Goal: Contribute content

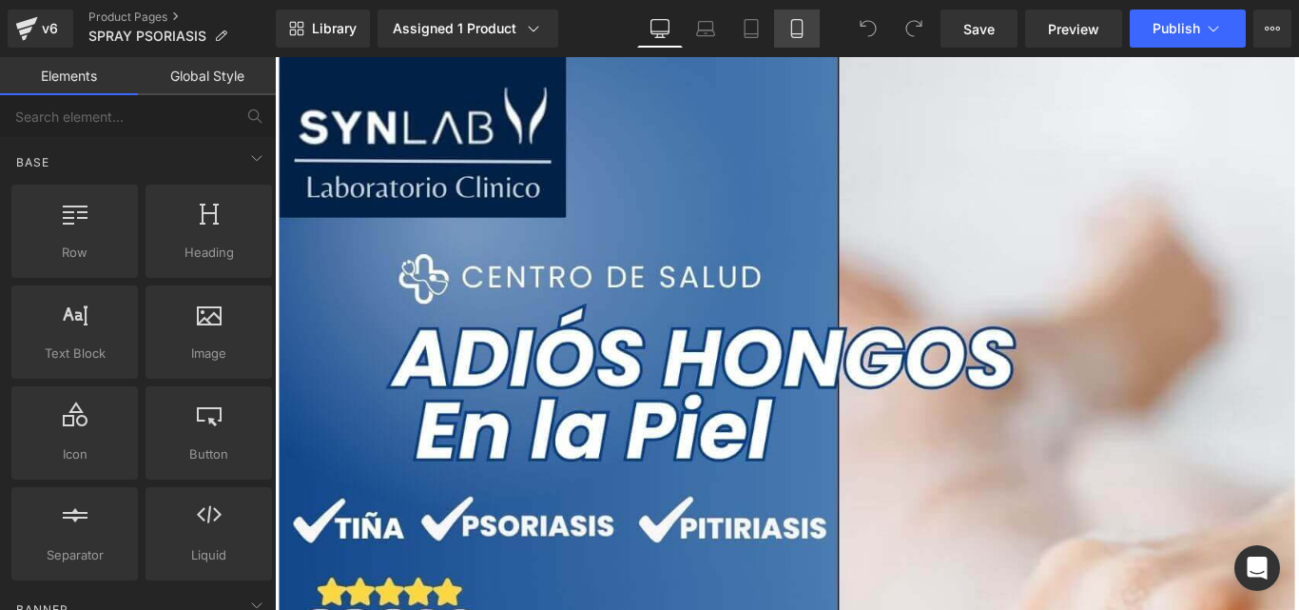
click at [793, 29] on icon at bounding box center [797, 28] width 19 height 19
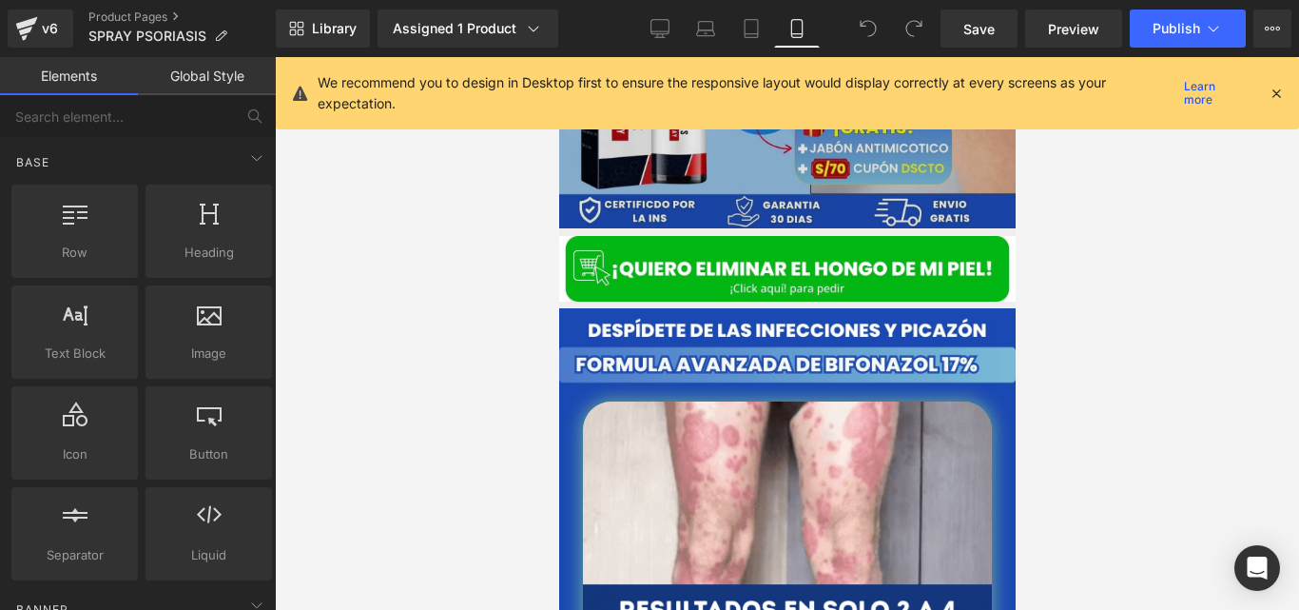
scroll to position [559, 0]
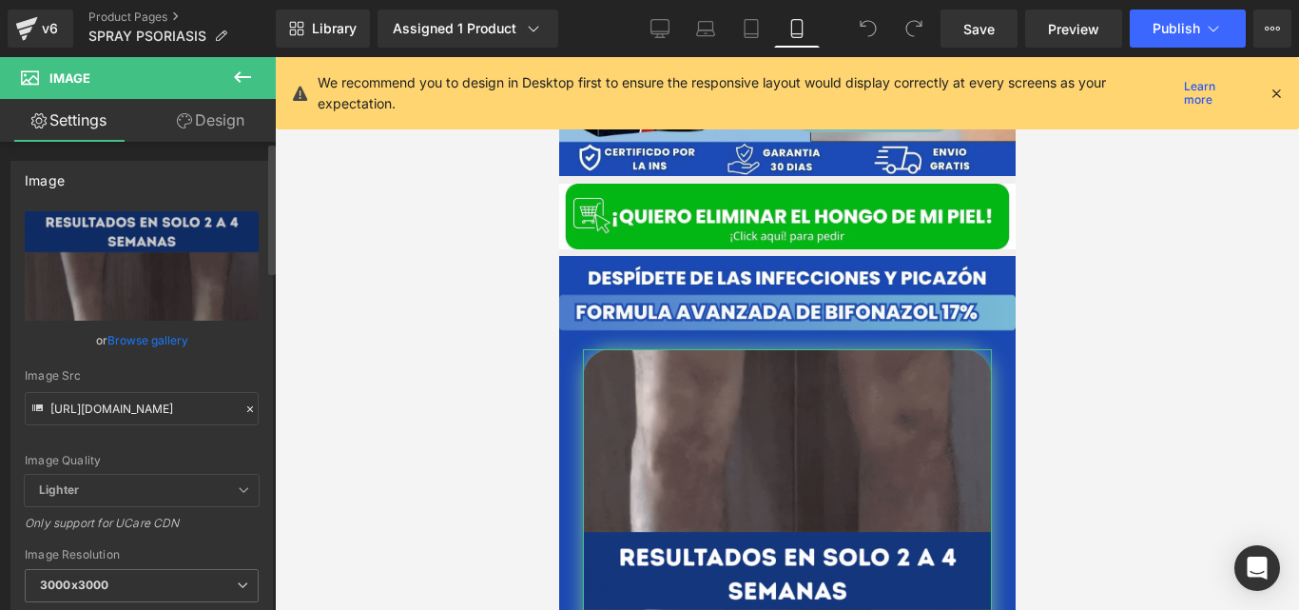
click at [244, 410] on icon at bounding box center [250, 408] width 13 height 13
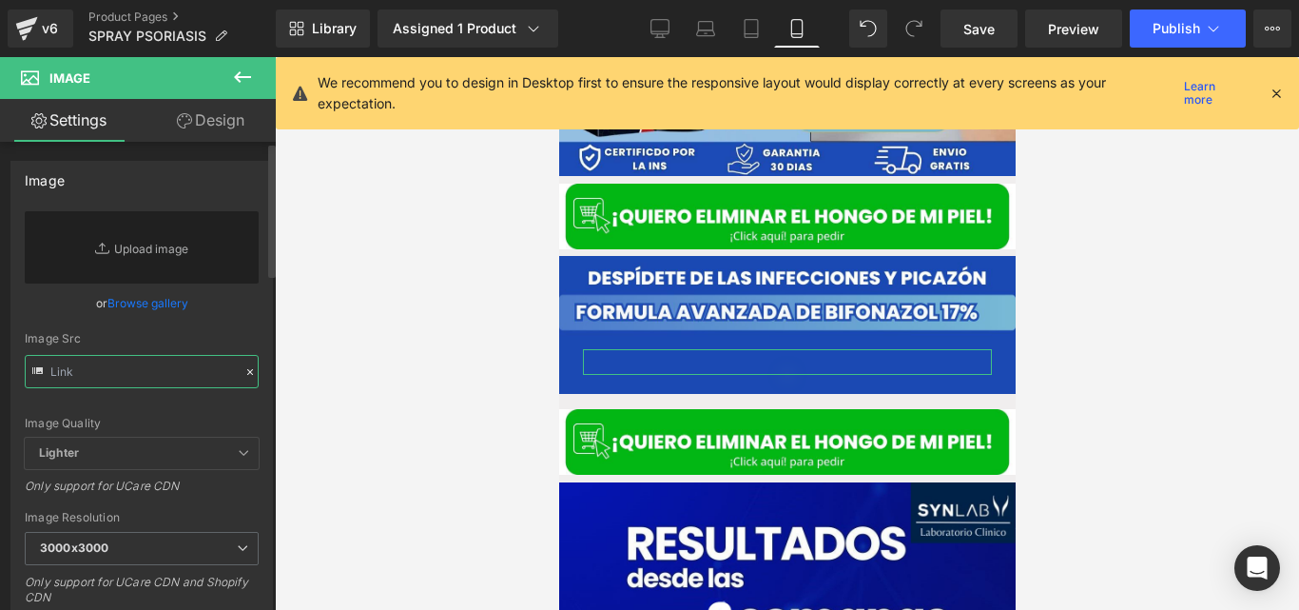
click at [172, 381] on input "text" at bounding box center [142, 371] width 234 height 33
paste input "[URL][DOMAIN_NAME]"
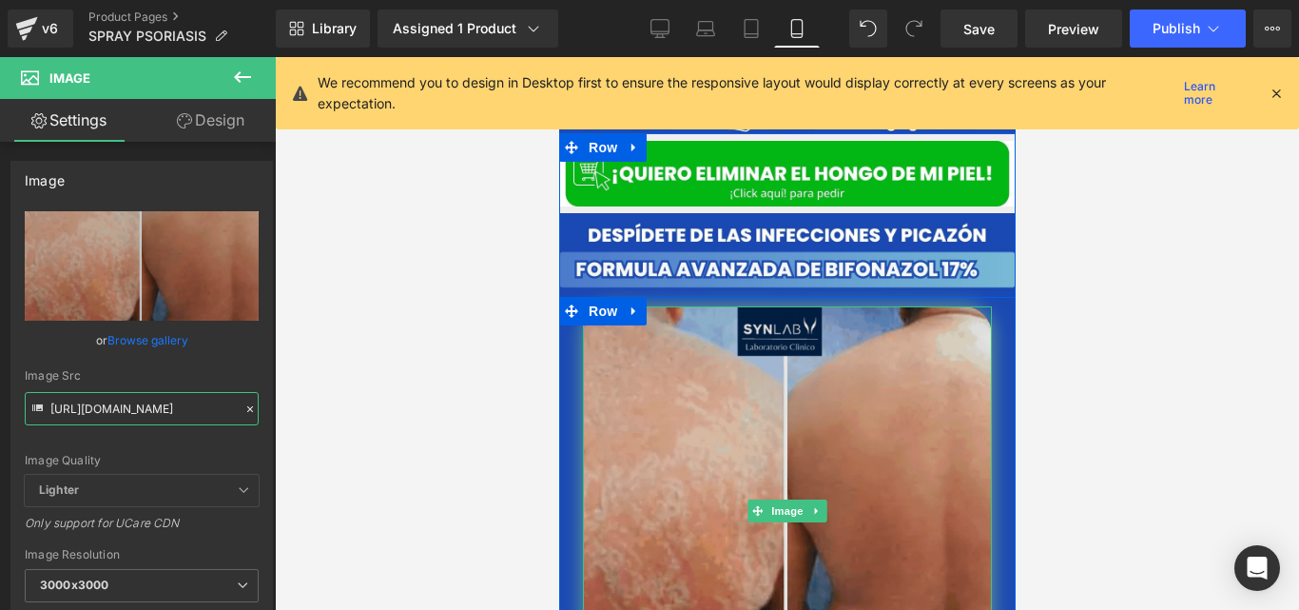
scroll to position [598, 0]
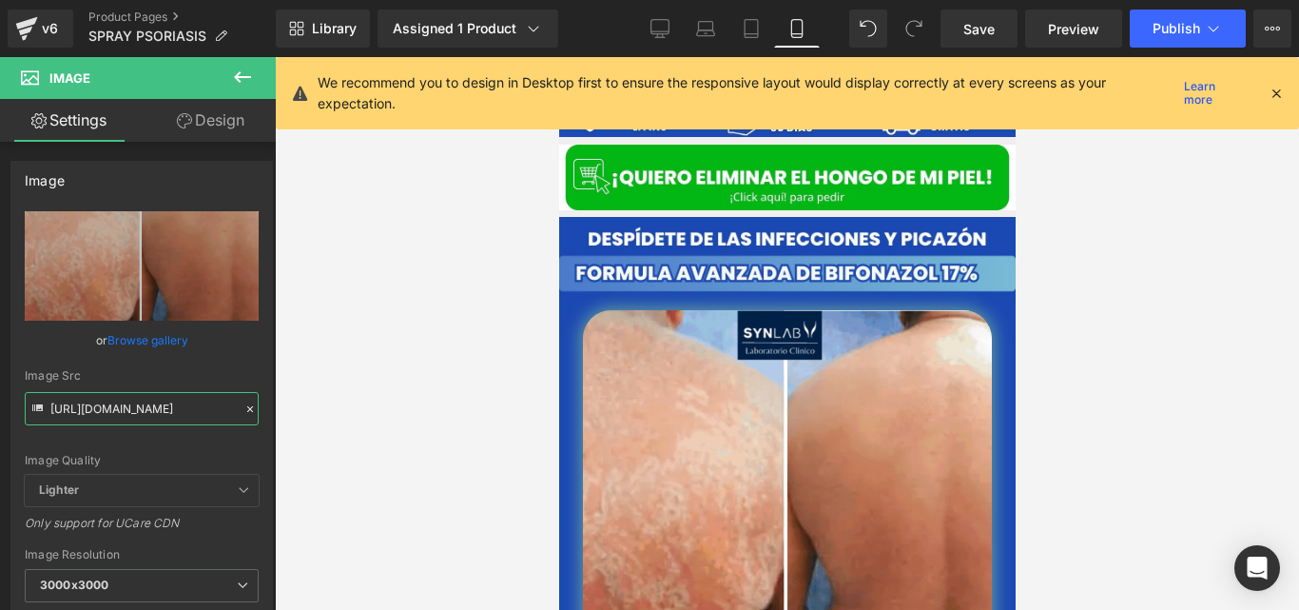
type input "[URL][DOMAIN_NAME]"
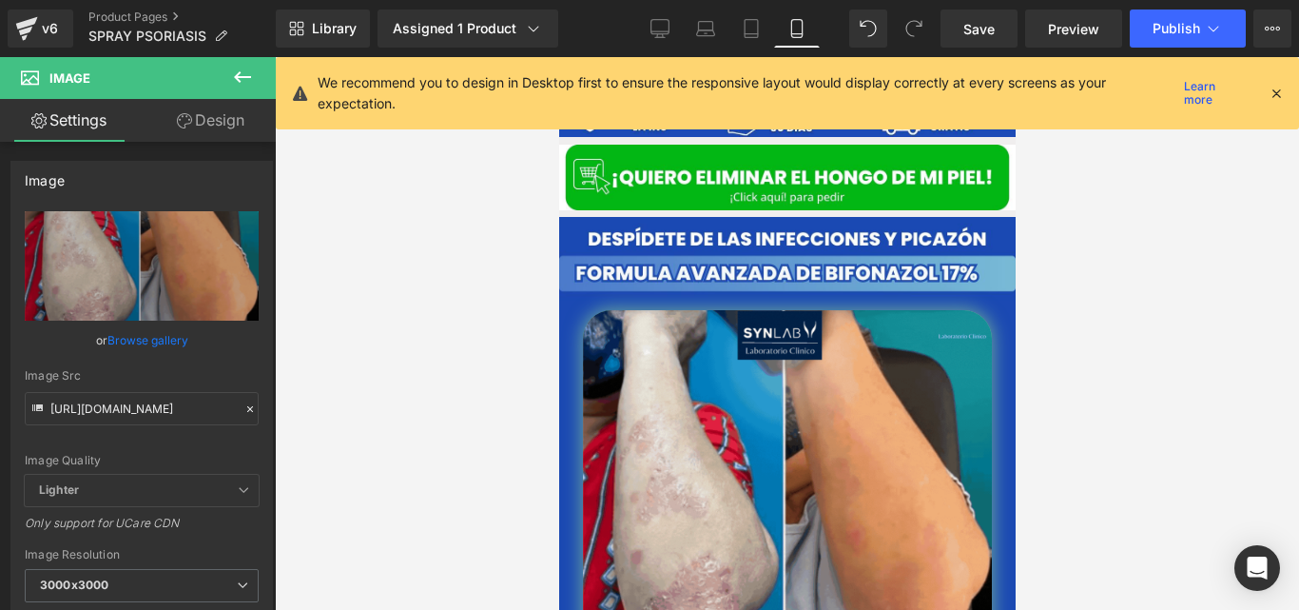
scroll to position [0, 0]
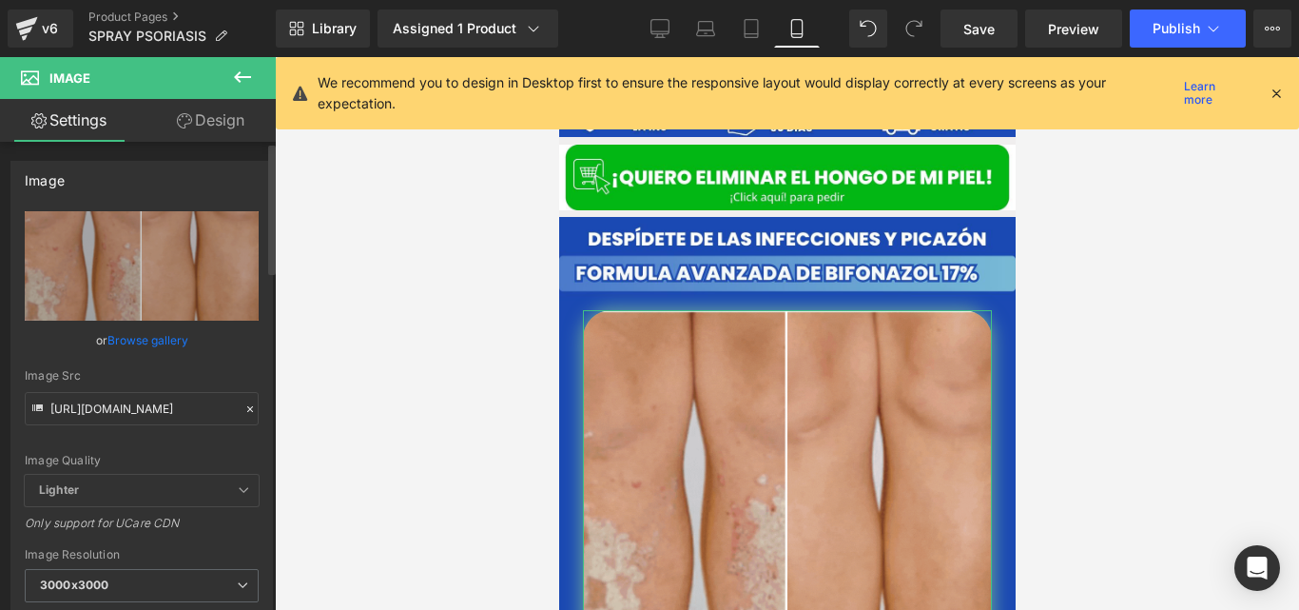
click at [245, 400] on div at bounding box center [250, 410] width 17 height 22
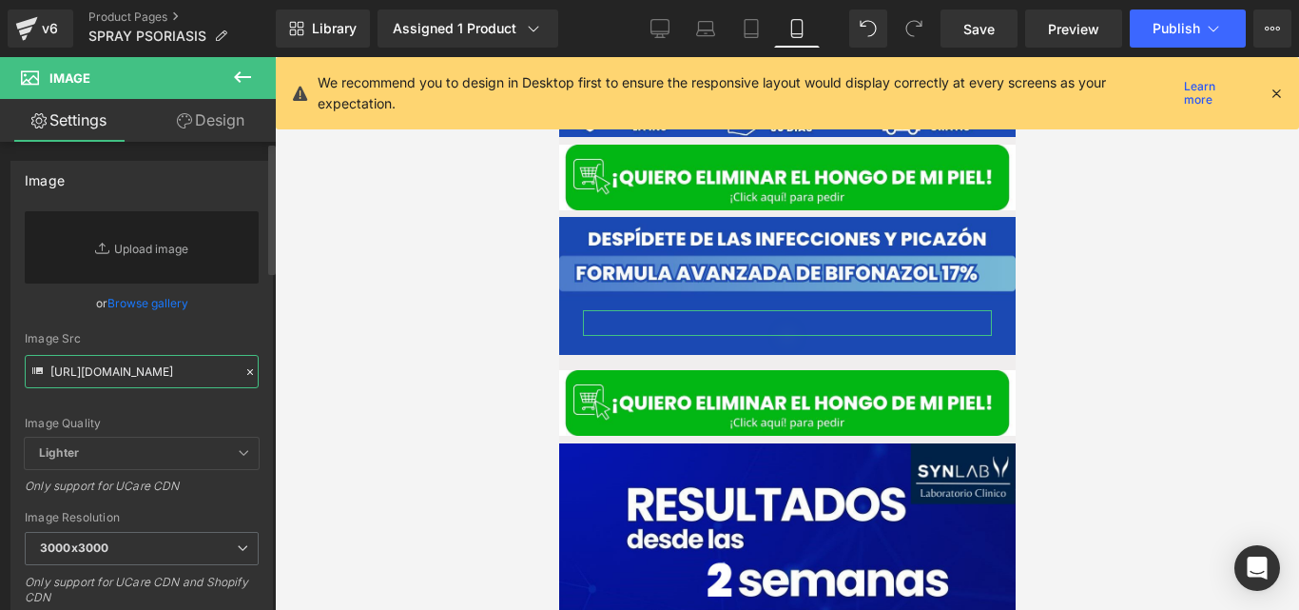
click at [177, 375] on input "[URL][DOMAIN_NAME]" at bounding box center [142, 371] width 234 height 33
paste input "[URL][DOMAIN_NAME]"
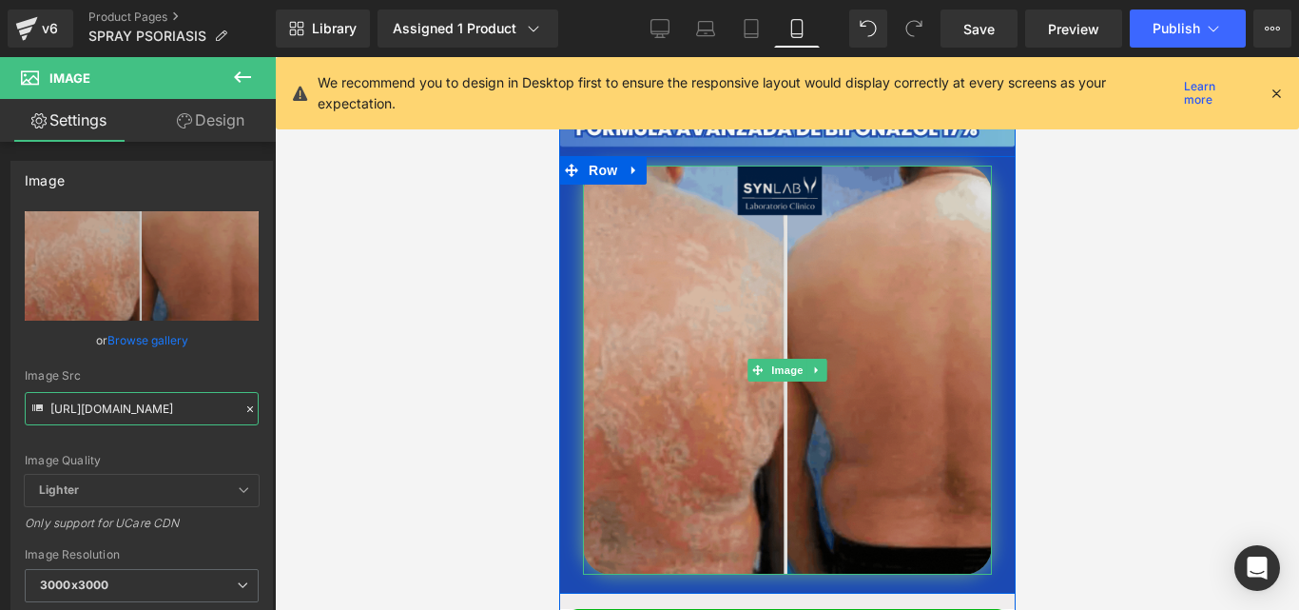
scroll to position [728, 0]
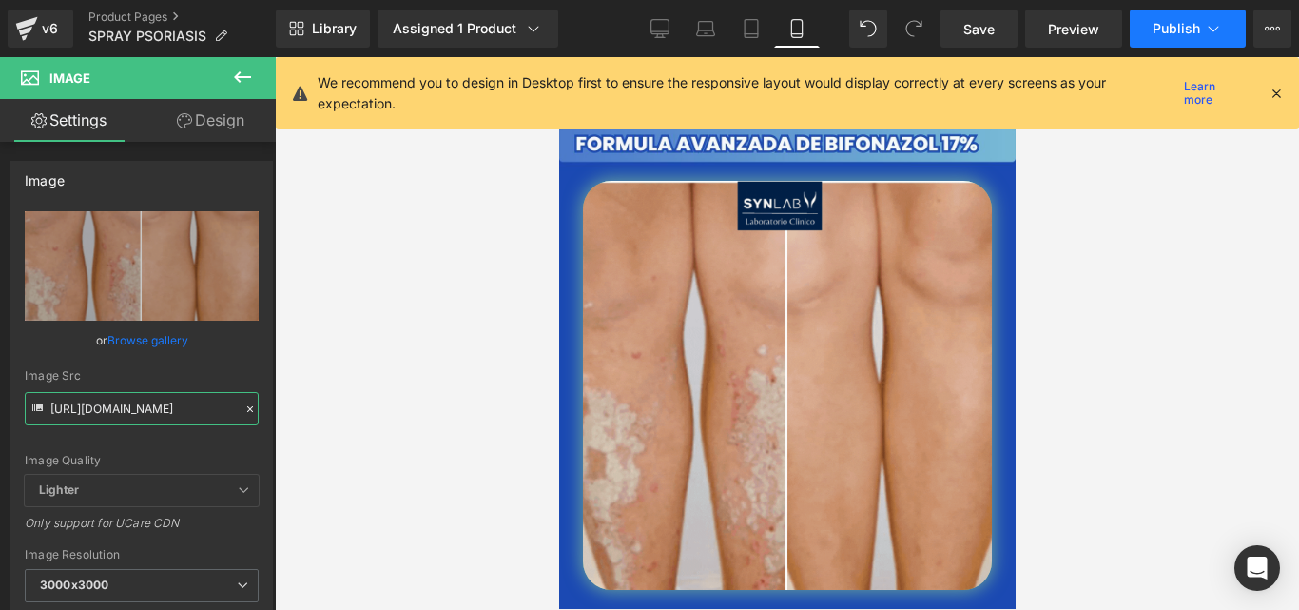
type input "[URL][DOMAIN_NAME]"
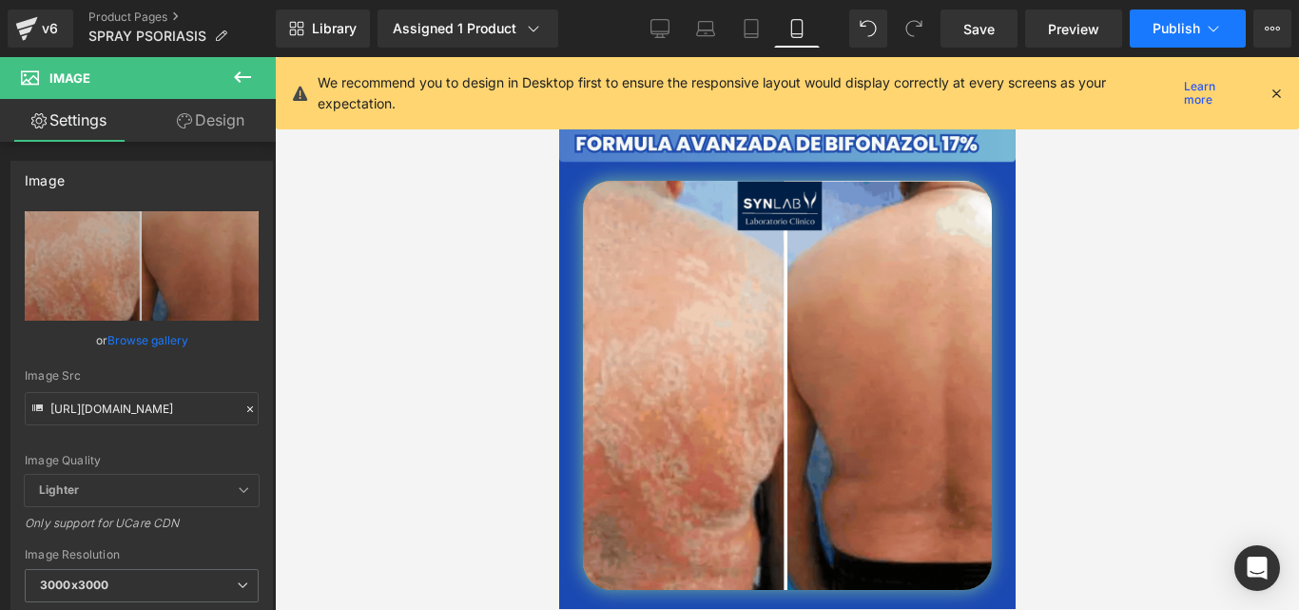
click at [1166, 38] on button "Publish" at bounding box center [1188, 29] width 116 height 38
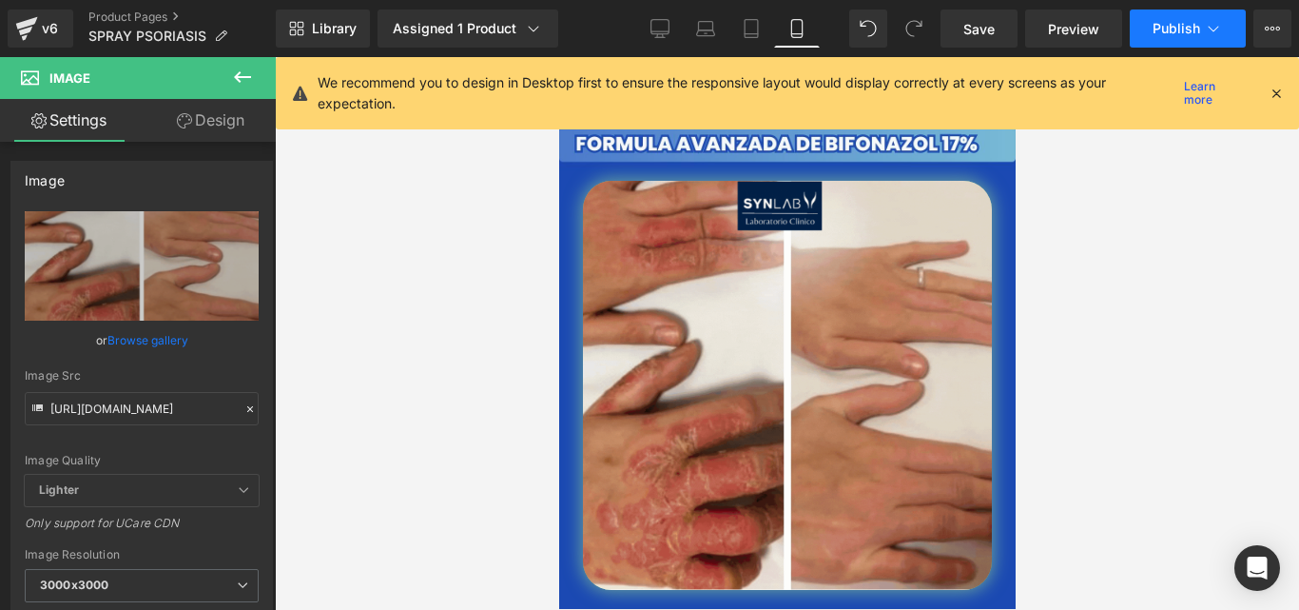
scroll to position [0, 0]
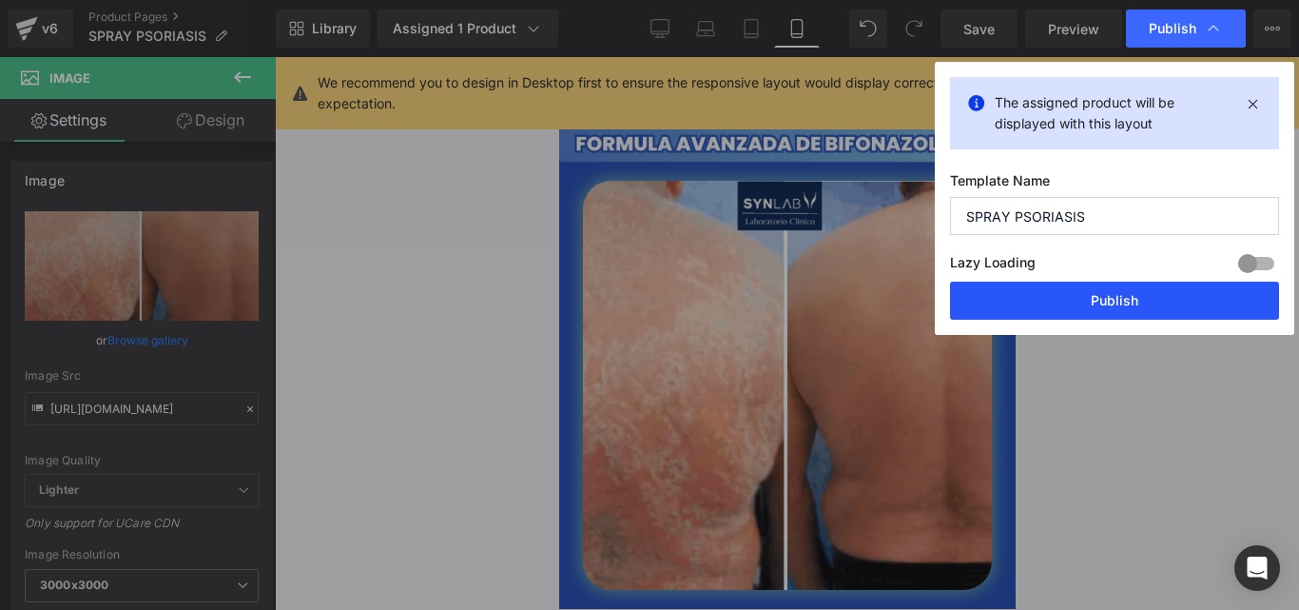
click at [1031, 311] on button "Publish" at bounding box center [1114, 301] width 329 height 38
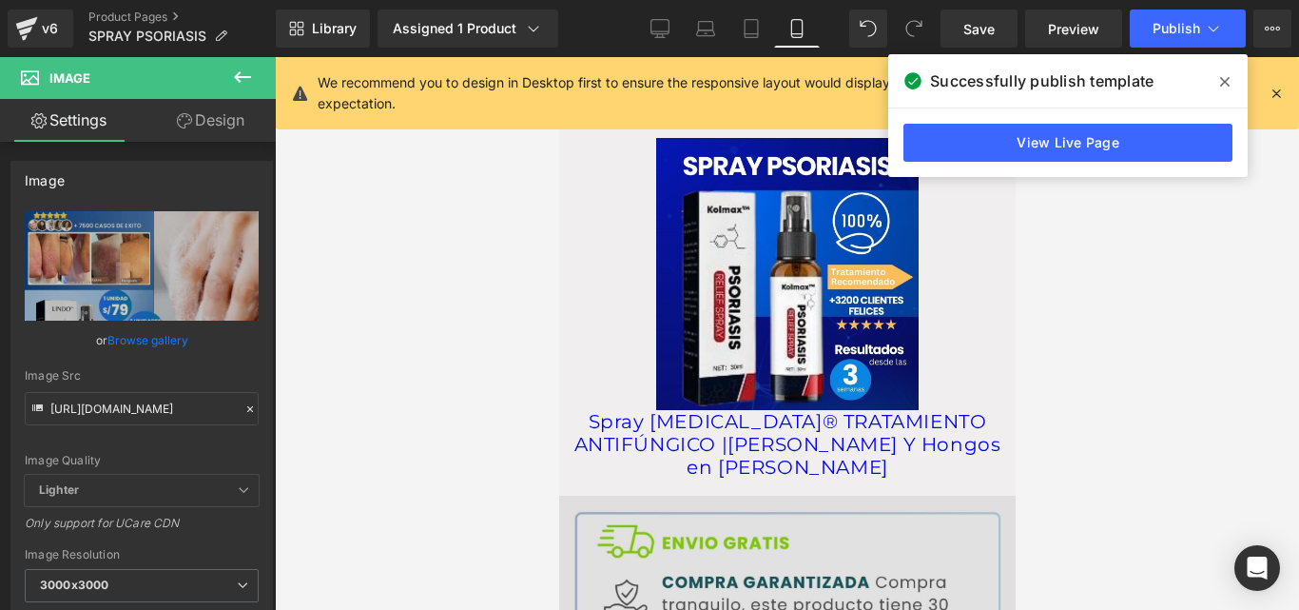
scroll to position [2803, 0]
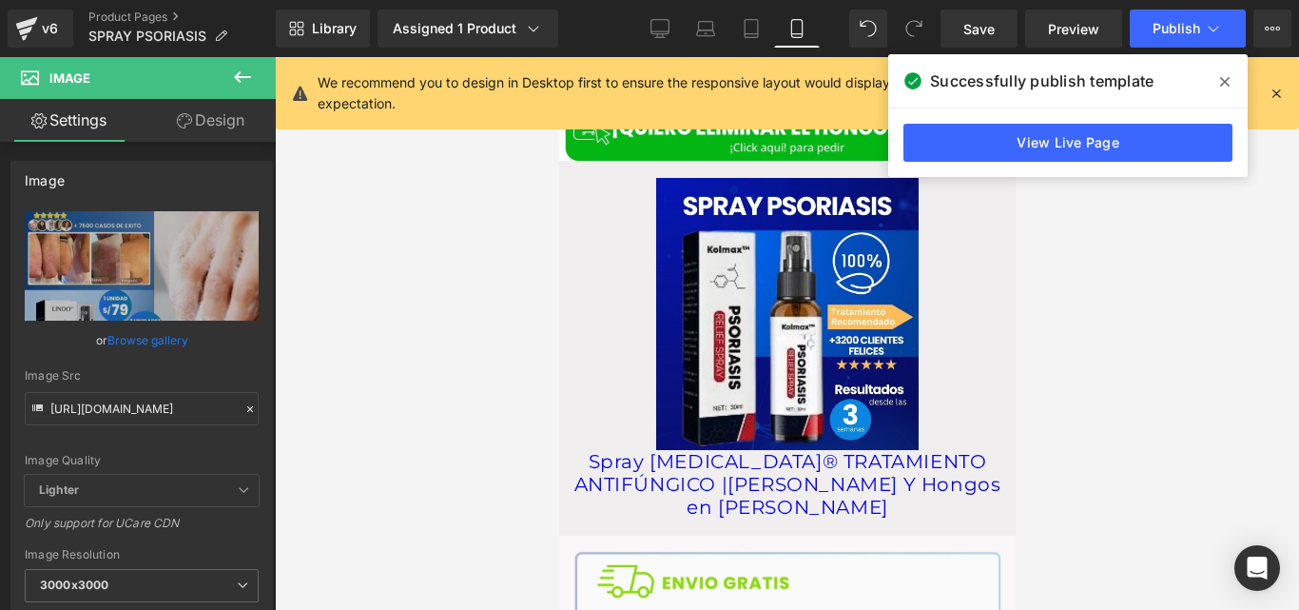
click at [1225, 86] on icon at bounding box center [1225, 81] width 10 height 15
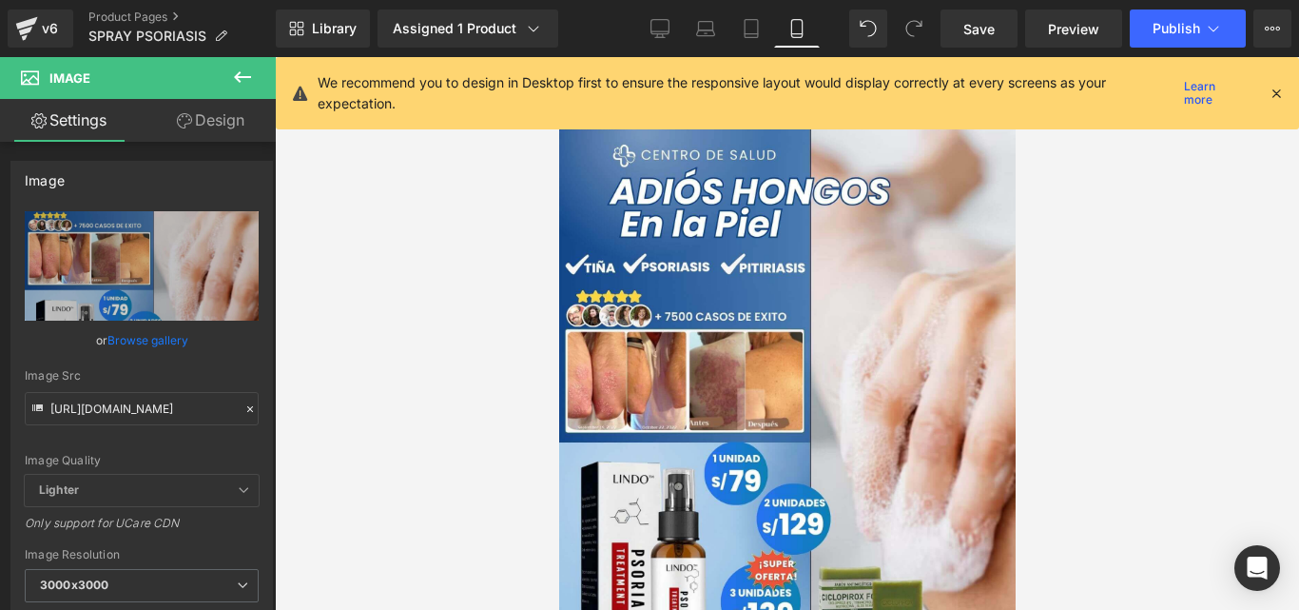
scroll to position [0, 0]
